Goal: Information Seeking & Learning: Check status

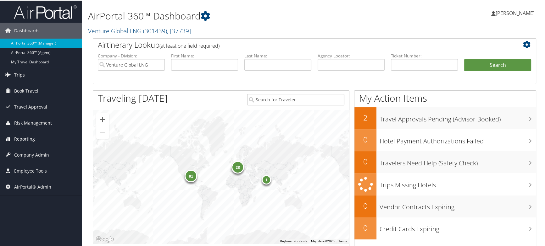
click at [25, 141] on span "Reporting" at bounding box center [24, 139] width 21 height 16
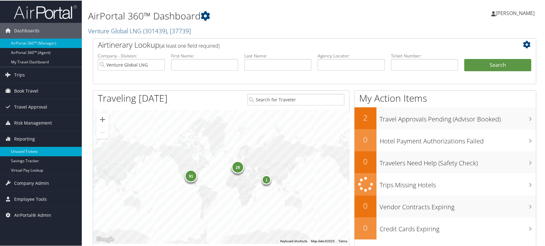
click at [31, 154] on link "Unused Tickets" at bounding box center [41, 151] width 82 height 9
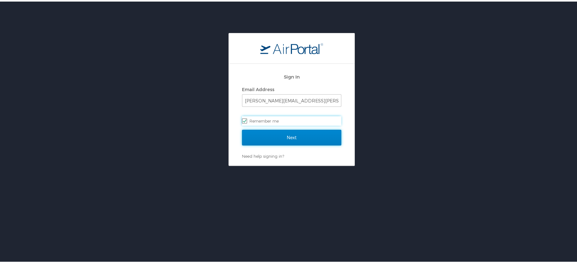
click at [278, 138] on input "Next" at bounding box center [291, 136] width 99 height 16
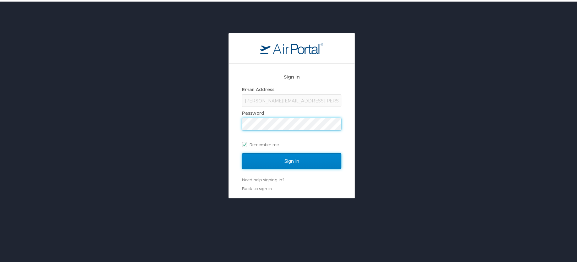
click at [289, 153] on input "Sign In" at bounding box center [291, 160] width 99 height 16
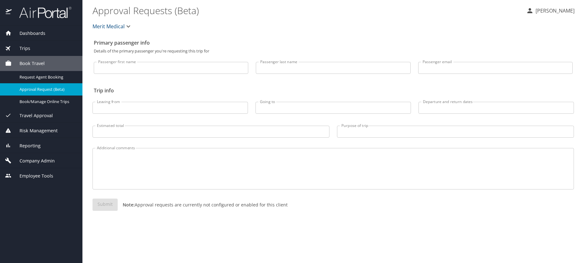
click at [33, 150] on div "Reporting" at bounding box center [41, 145] width 82 height 15
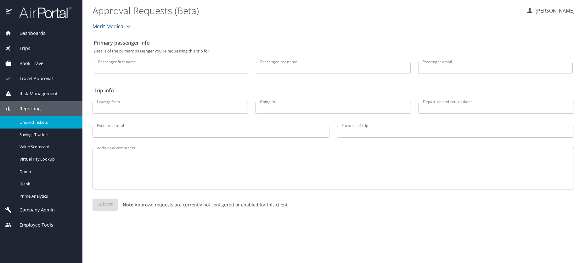
click at [27, 123] on span "Unused Tickets" at bounding box center [46, 122] width 55 height 6
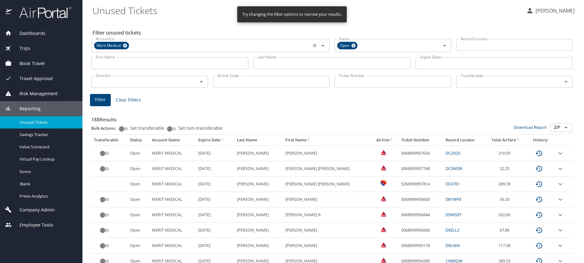
click at [125, 47] on icon at bounding box center [125, 46] width 4 height 4
click at [128, 66] on input "First Name" at bounding box center [169, 63] width 157 height 12
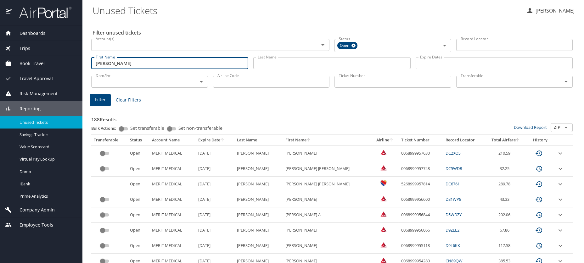
type input "jared"
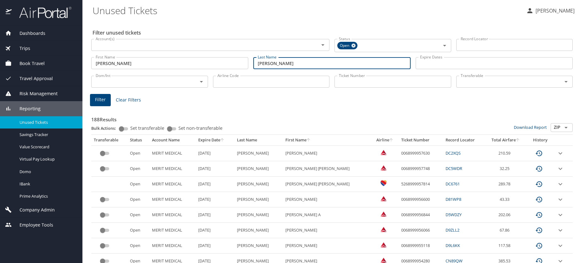
type input "francom"
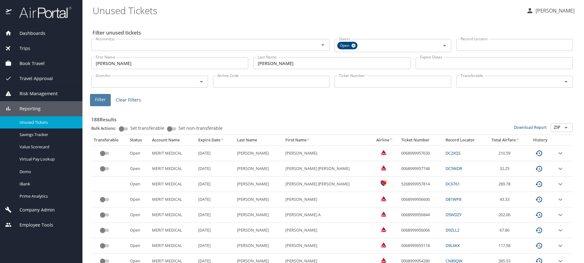
click at [100, 99] on span "Filter" at bounding box center [100, 100] width 11 height 8
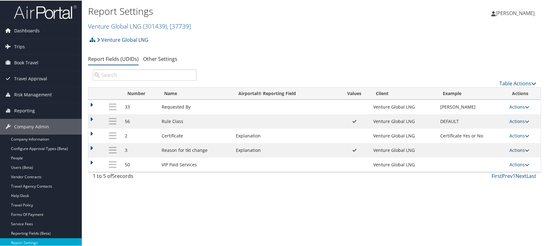
click at [509, 148] on link "Actions" at bounding box center [519, 150] width 20 height 6
click at [92, 147] on td at bounding box center [96, 150] width 16 height 14
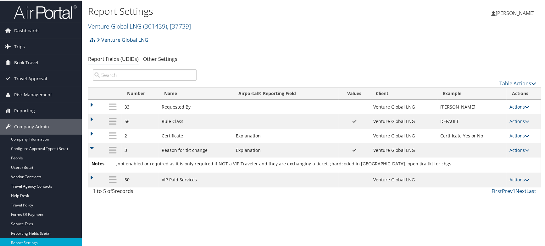
click at [394, 1] on div "Report Settings Venture Global LNG ( 301439 ) , [ 37739 ] Venture Global LNG, […" at bounding box center [314, 16] width 465 height 33
